Goal: Find specific page/section: Find specific page/section

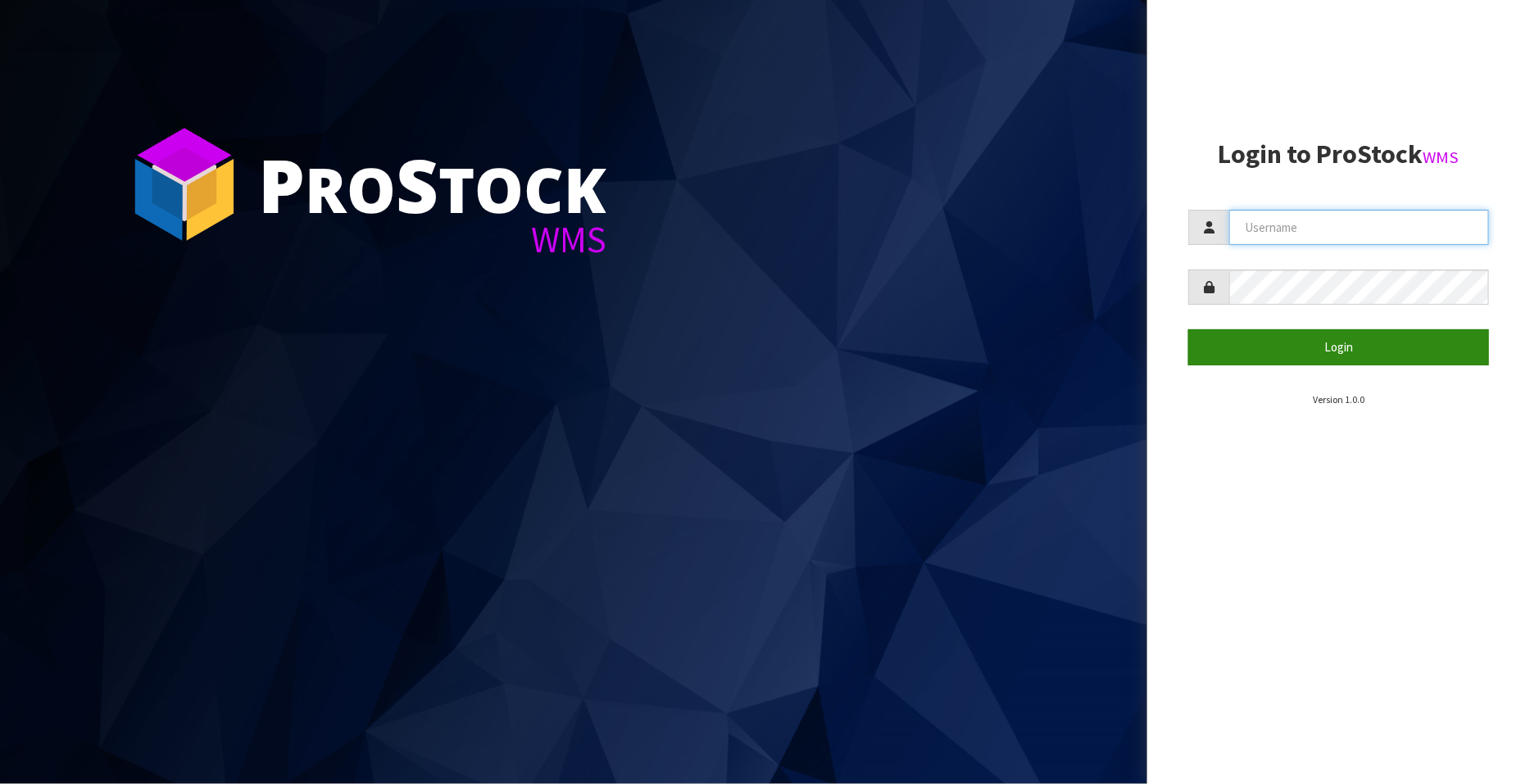
type input "FLOWAPAC"
click at [1335, 344] on button "Login" at bounding box center [1338, 347] width 301 height 35
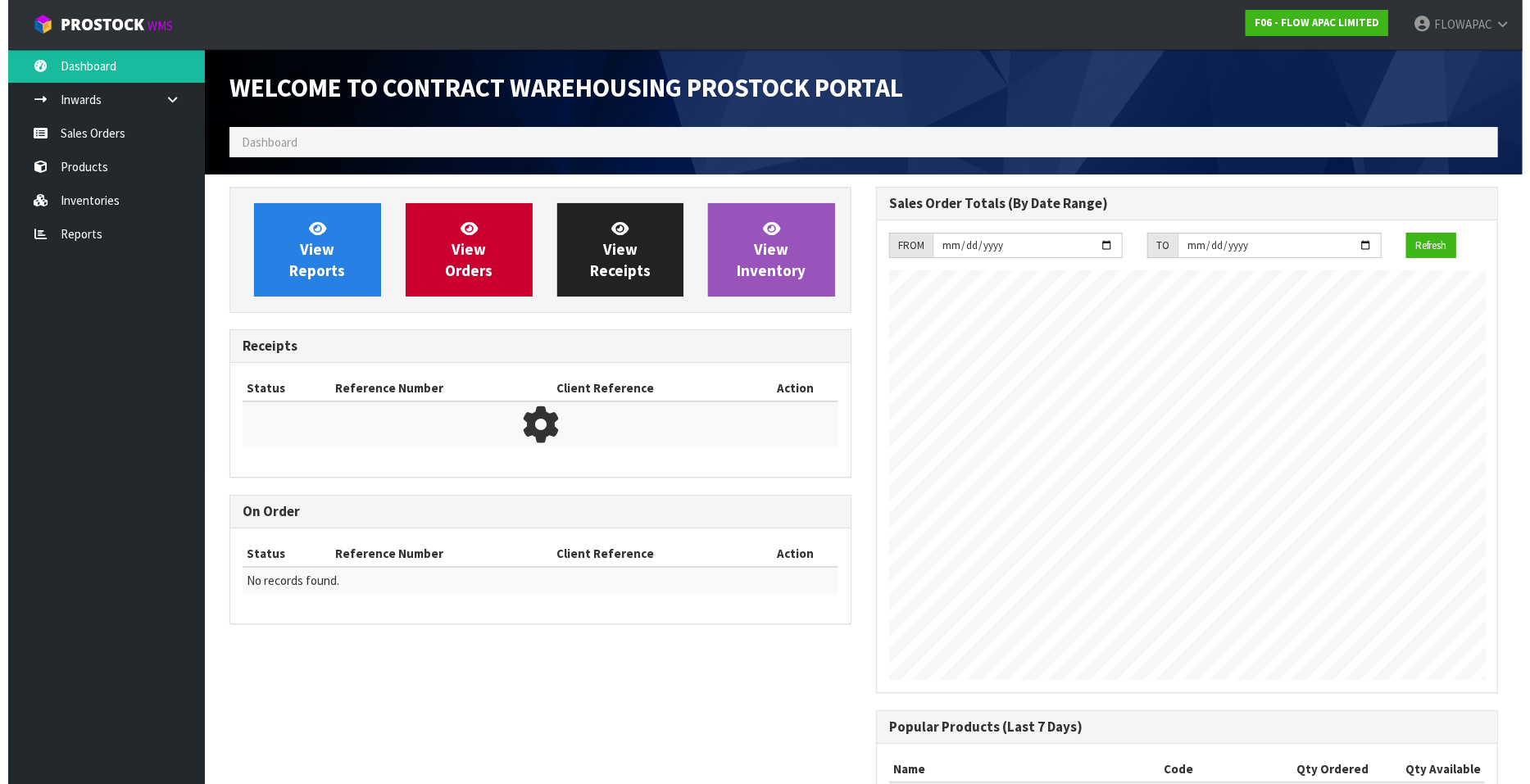
scroll to position [905, 647]
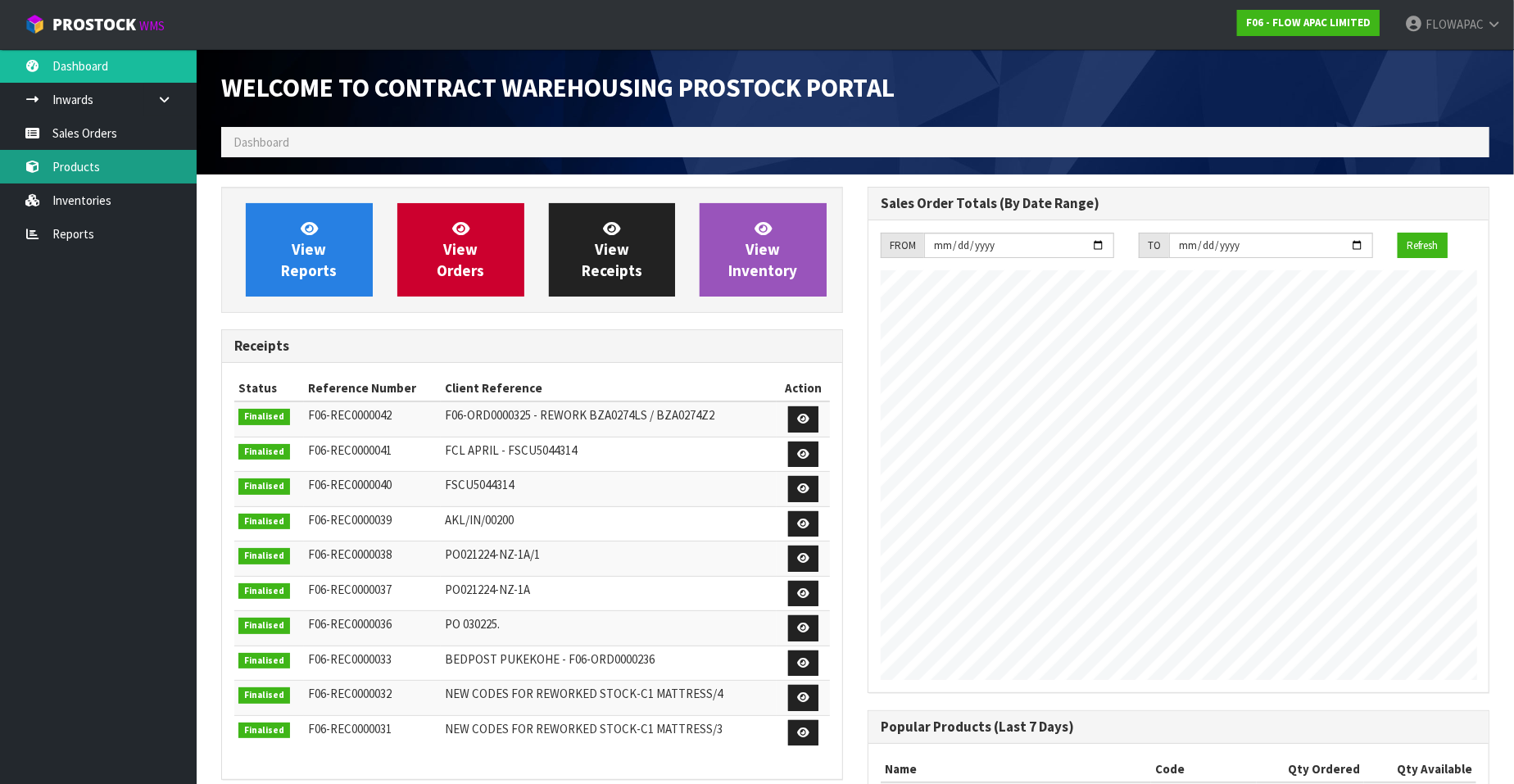
click at [94, 166] on link "Products" at bounding box center [98, 166] width 197 height 33
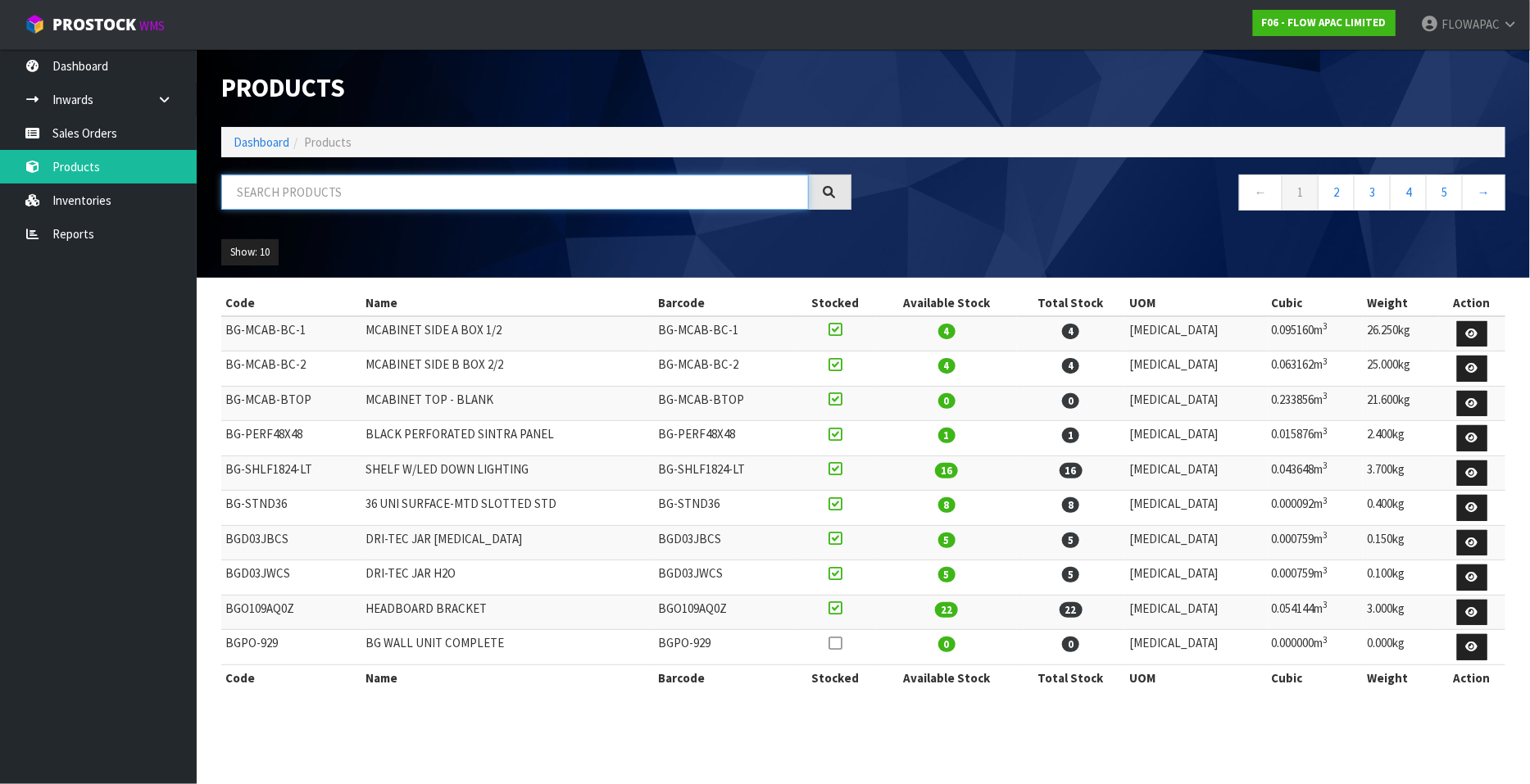
click at [303, 198] on input "text" at bounding box center [515, 191] width 587 height 35
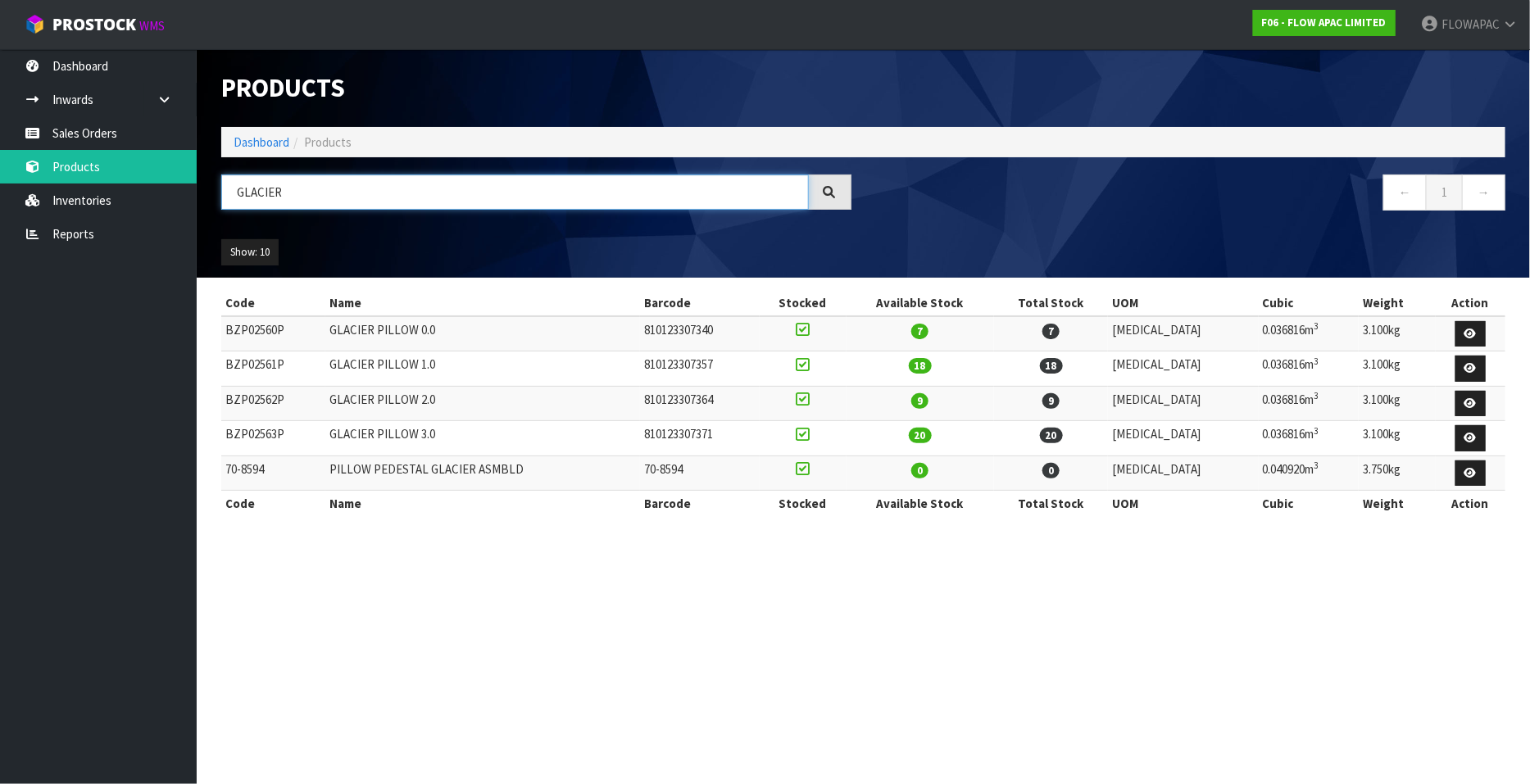
drag, startPoint x: 300, startPoint y: 199, endPoint x: 239, endPoint y: 199, distance: 61.0
click at [208, 194] on header "Products Import Products Drop file here to import csv template Dashboard Produc…" at bounding box center [864, 163] width 1334 height 229
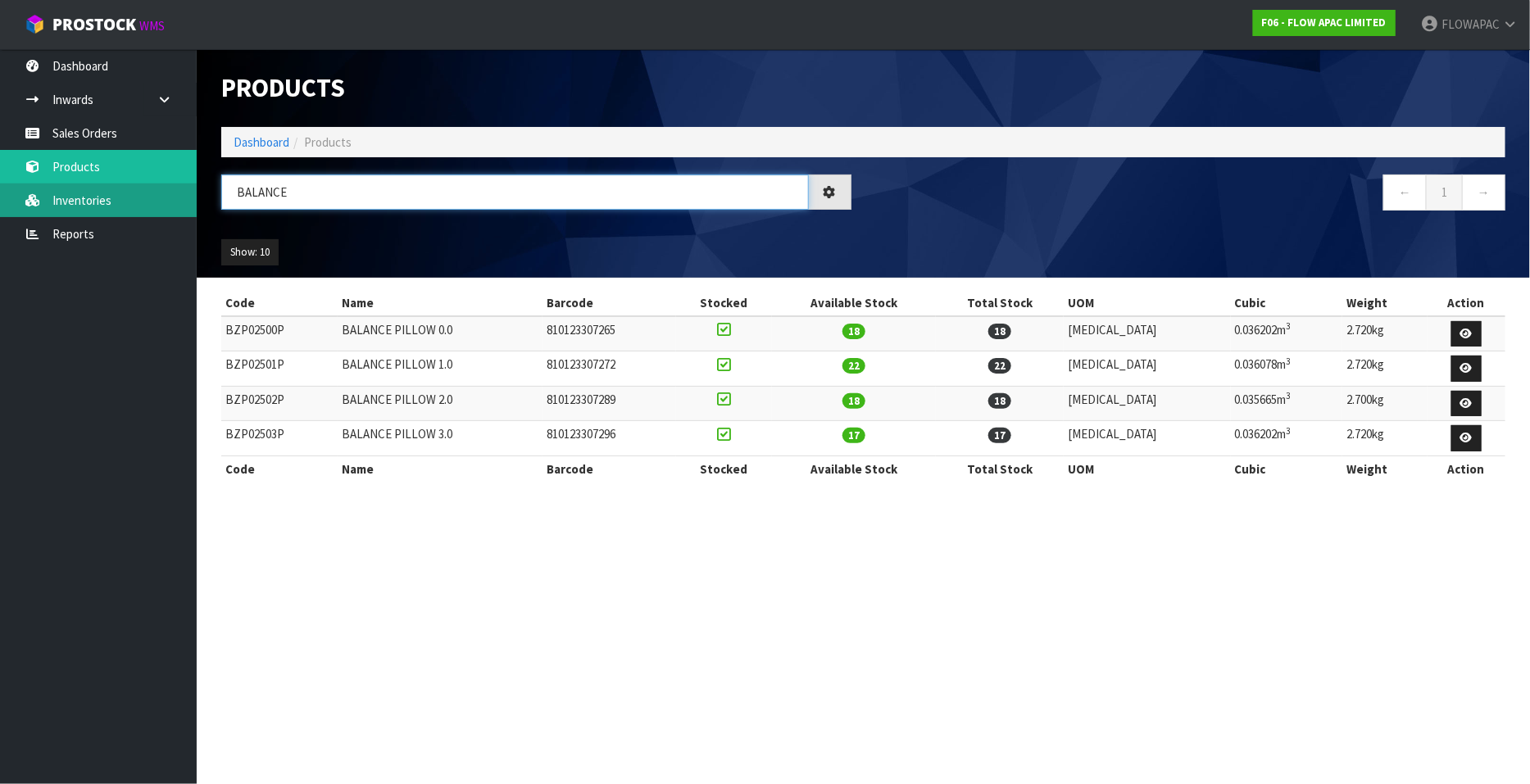
drag, startPoint x: 296, startPoint y: 198, endPoint x: 190, endPoint y: 192, distance: 106.2
click at [190, 192] on body "Toggle navigation ProStock WMS F06 - FLOW APAC LIMITED FLOWAPAC Logout Dashboar…" at bounding box center [765, 392] width 1530 height 784
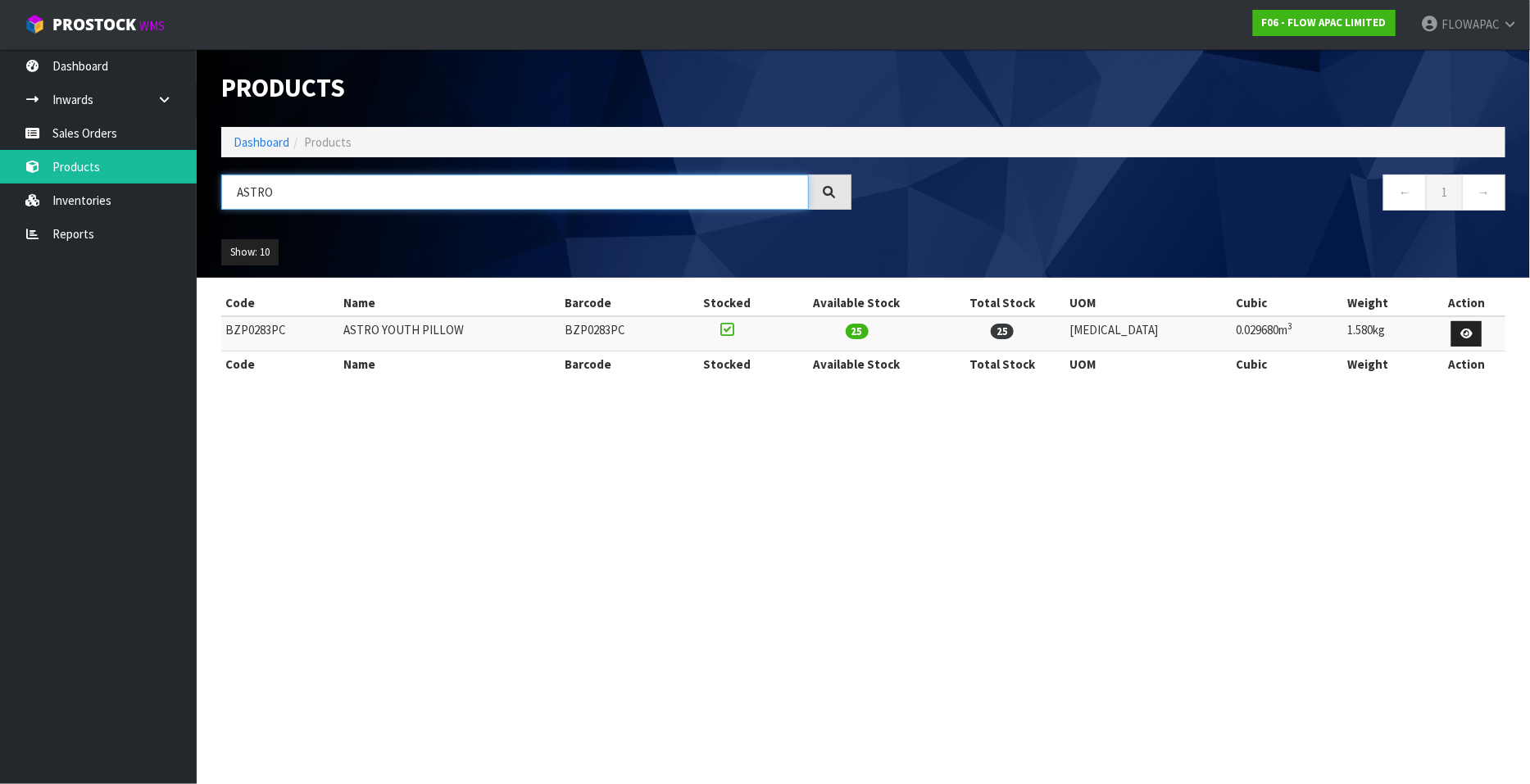
drag, startPoint x: 314, startPoint y: 207, endPoint x: 194, endPoint y: 194, distance: 120.7
click at [211, 194] on div "ASTRO" at bounding box center [536, 198] width 655 height 48
type input "BODY"
